Goal: Task Accomplishment & Management: Manage account settings

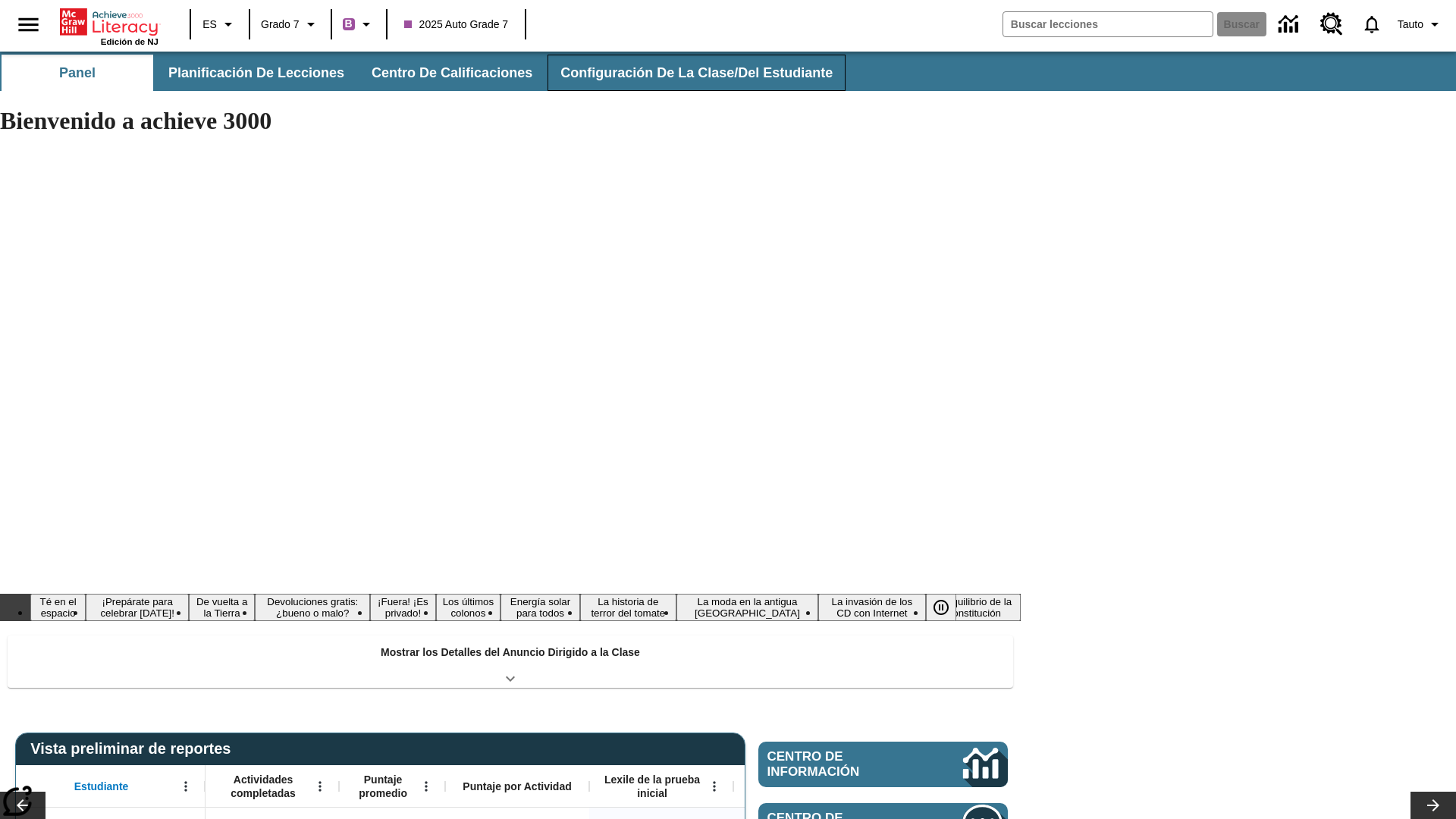
click at [687, 73] on span "Configuración de la clase/del estudiante" at bounding box center [696, 73] width 272 height 17
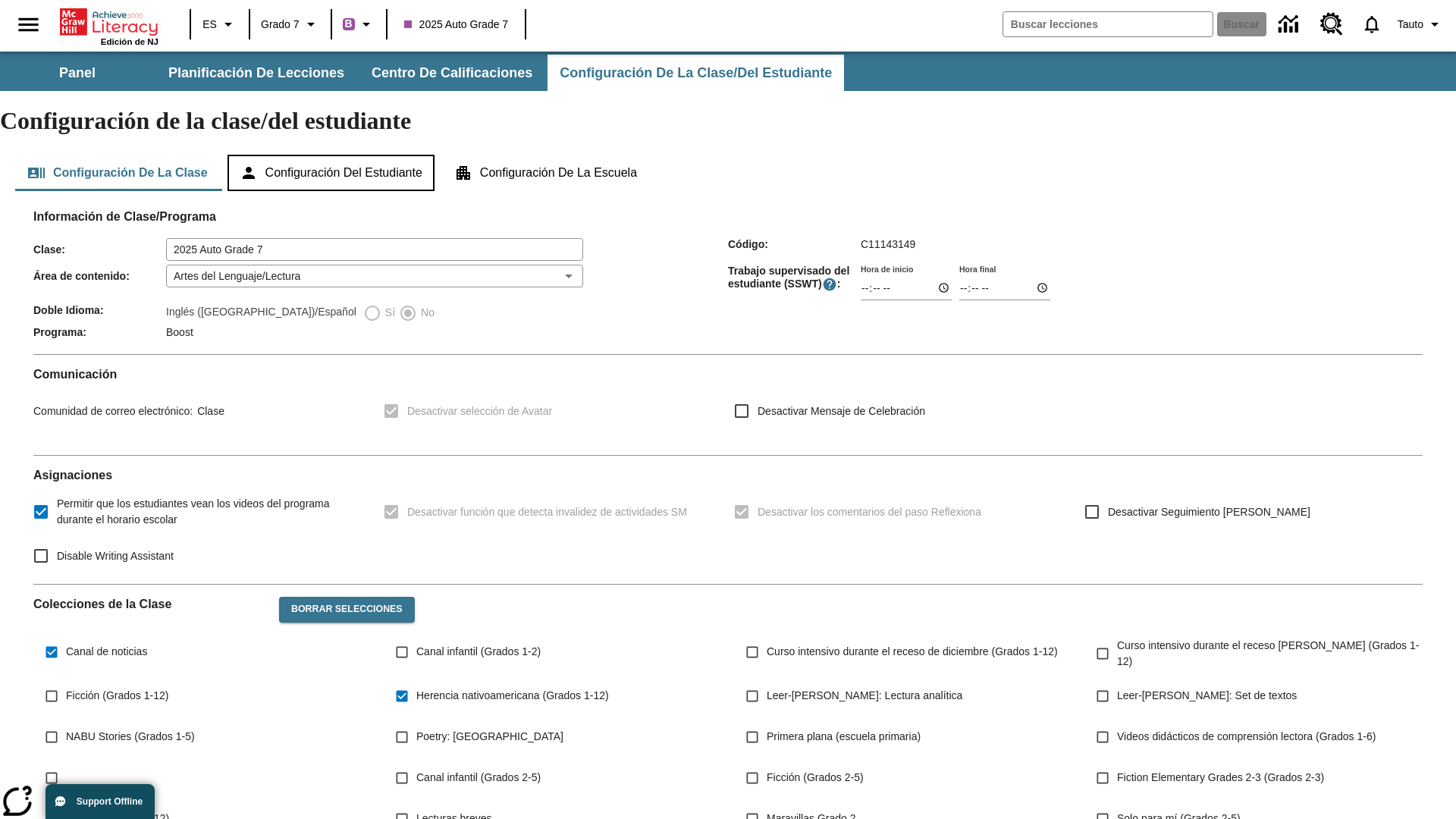
click at [339, 155] on button "Configuración del estudiante" at bounding box center [331, 173] width 207 height 36
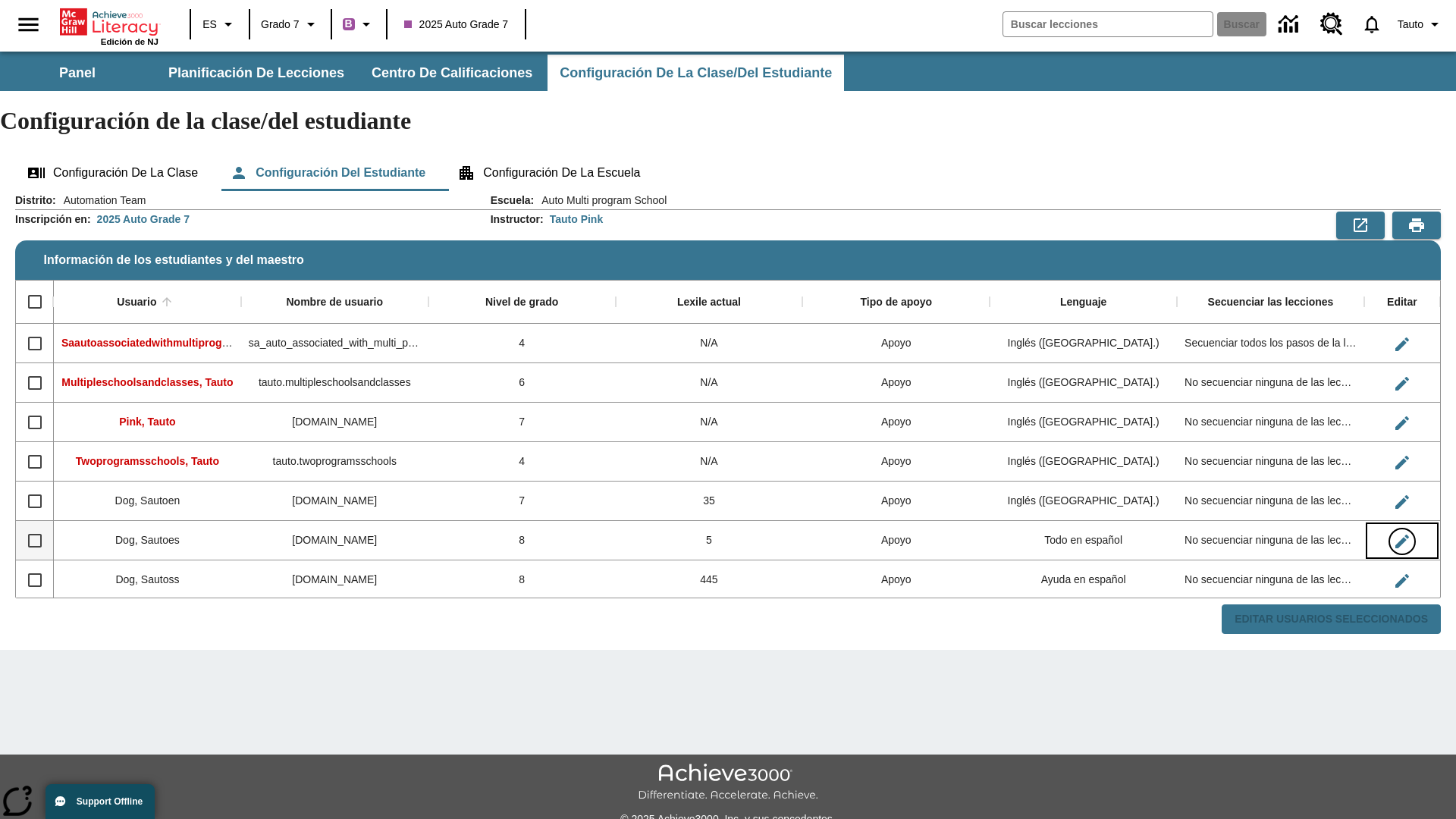
click at [1402, 535] on icon "Editar Usuario" at bounding box center [1402, 541] width 13 height 13
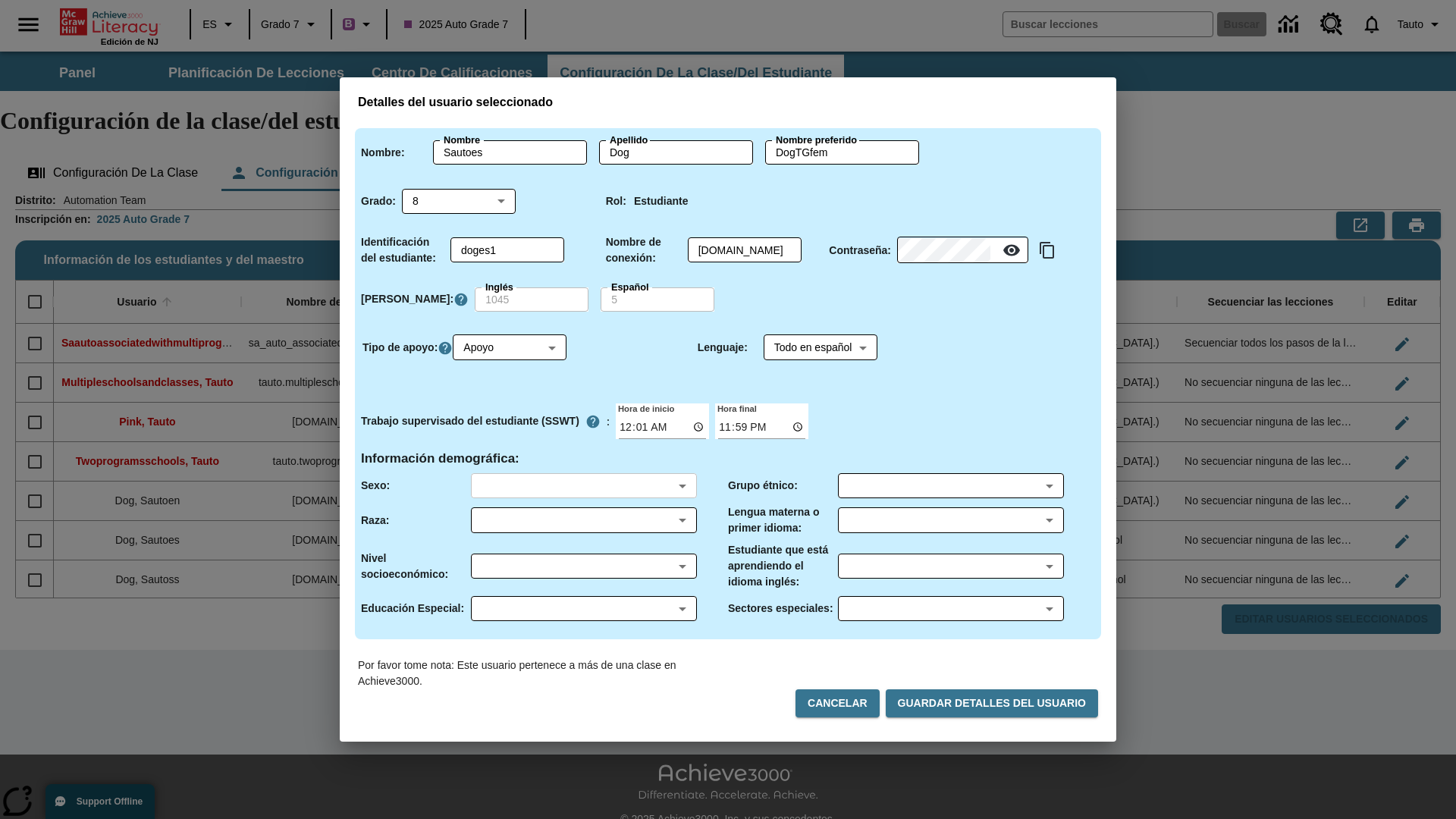
click at [583, 485] on body "Saltar al contenido principal Edición de NJ ES Grado 7 B 2025 Auto Grade 7 Busc…" at bounding box center [728, 451] width 1456 height 801
click at [583, 520] on body "Saltar al contenido principal Edición de NJ ES Grado 7 B 2025 Auto Grade 7 Busc…" at bounding box center [728, 451] width 1456 height 801
click at [583, 566] on body "Saltar al contenido principal Edición de NJ ES Grado 7 B 2025 Auto Grade 7 Busc…" at bounding box center [728, 451] width 1456 height 801
click at [583, 608] on body "Saltar al contenido principal Edición de NJ ES Grado 7 B 2025 Auto Grade 7 Busc…" at bounding box center [728, 451] width 1456 height 801
click at [950, 485] on body "Saltar al contenido principal Edición de NJ ES Grado 7 B 2025 Auto Grade 7 Busc…" at bounding box center [728, 451] width 1456 height 801
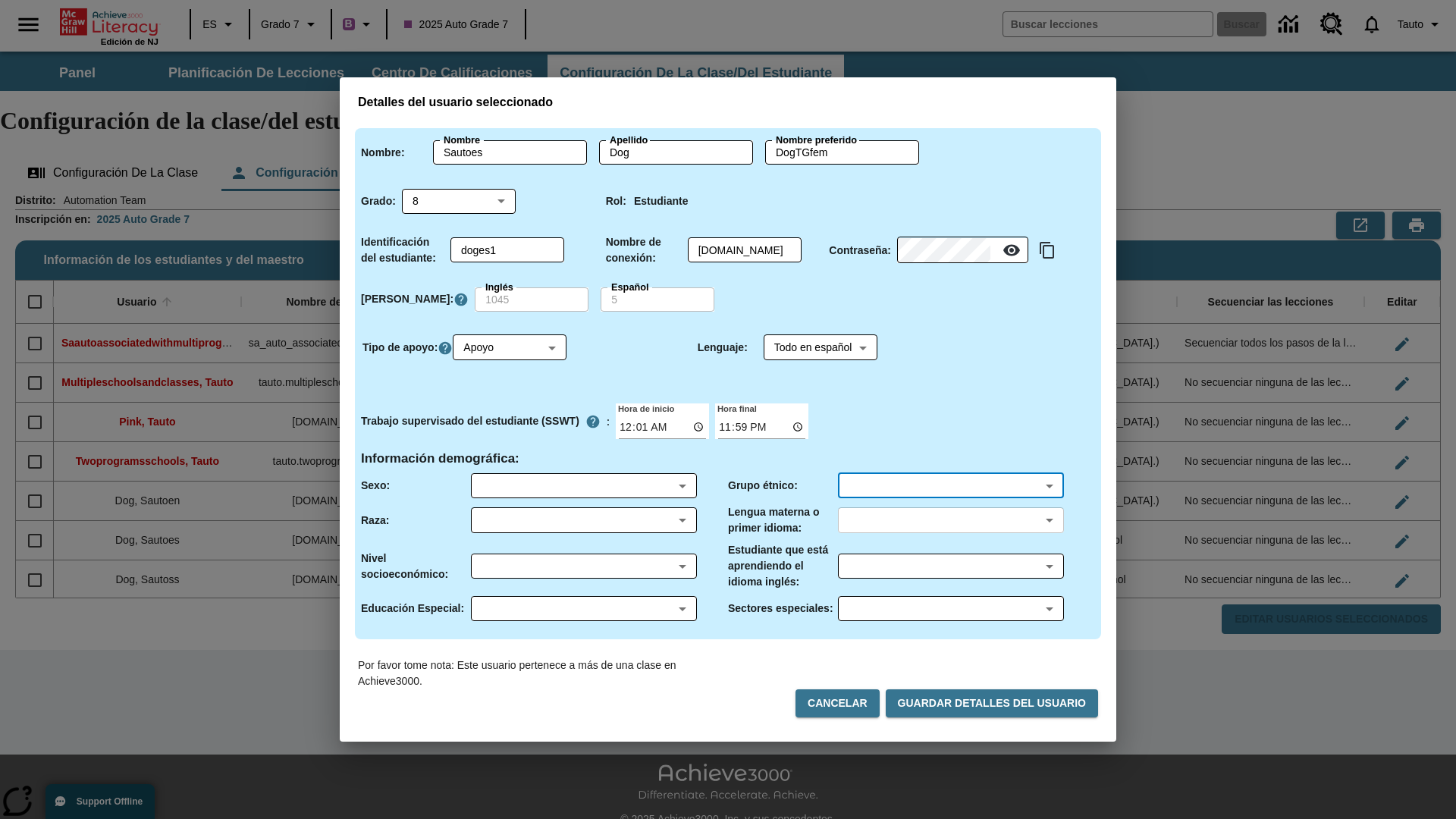
click at [950, 520] on body "Saltar al contenido principal Edición de NJ ES Grado 7 B 2025 Auto Grade 7 Busc…" at bounding box center [728, 451] width 1456 height 801
click at [950, 566] on body "Saltar al contenido principal Edición de NJ ES Grado 7 B 2025 Auto Grade 7 Busc…" at bounding box center [728, 451] width 1456 height 801
click at [950, 608] on body "Saltar al contenido principal Edición de NJ ES Grado 7 B 2025 Auto Grade 7 Busc…" at bounding box center [728, 451] width 1456 height 801
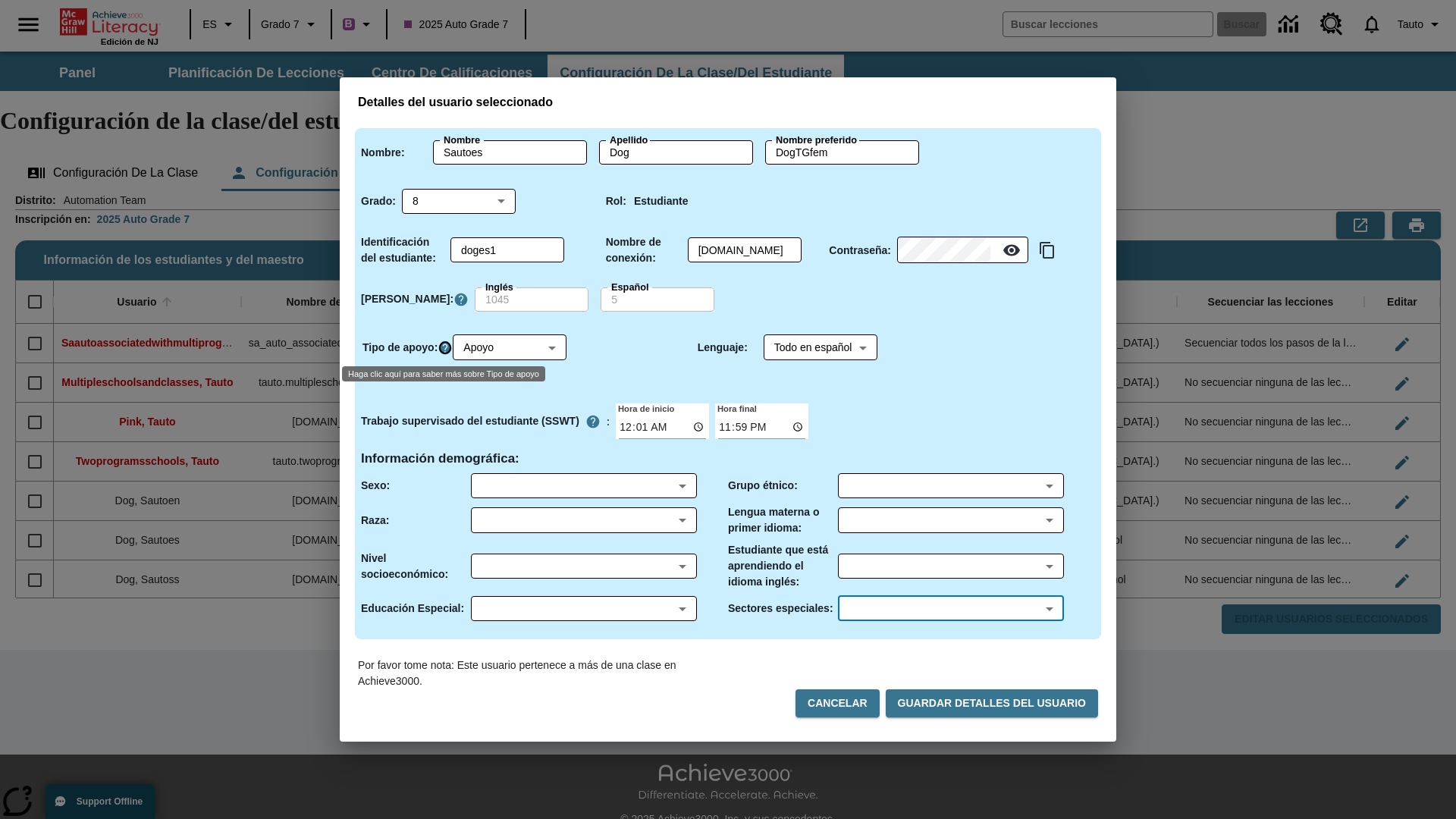
click at [447, 347] on icon "Haga clic aquí para saber más sobre Tipo de apoyo" at bounding box center [445, 348] width 15 height 15
